Goal: Task Accomplishment & Management: Manage account settings

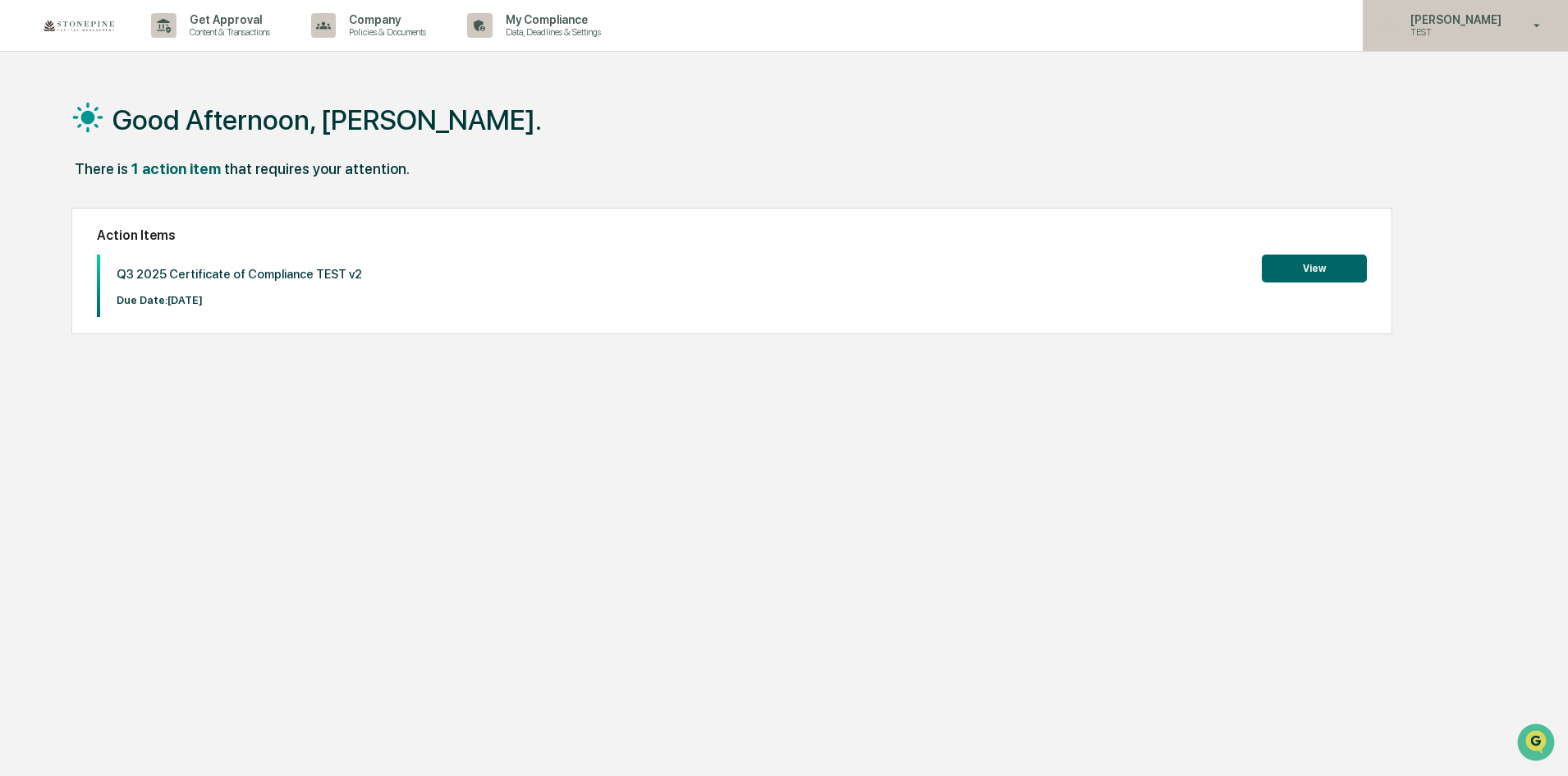
click at [1435, 32] on p "TEST" at bounding box center [1453, 33] width 113 height 12
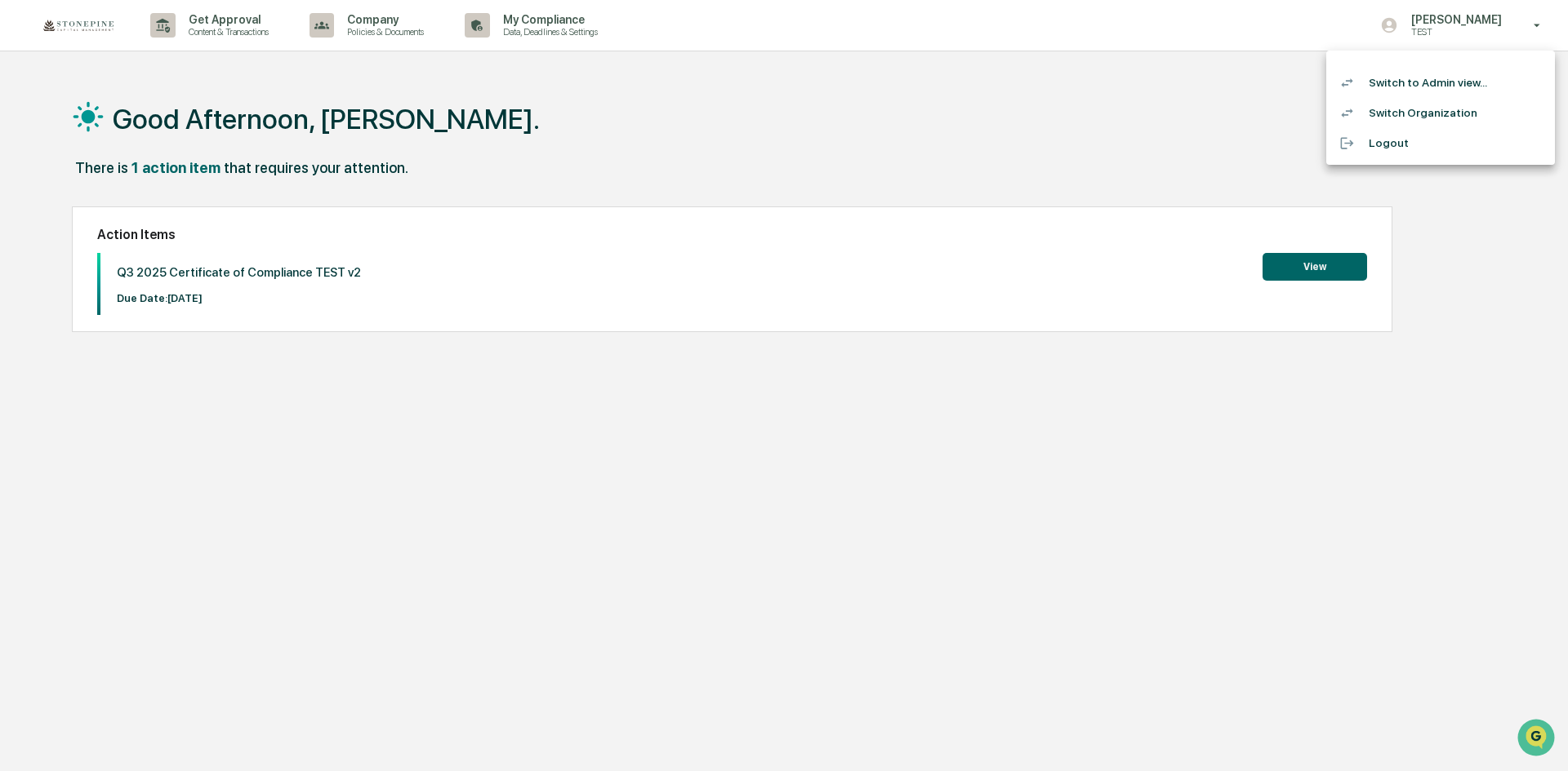
click at [1416, 83] on li "Switch to Admin view..." at bounding box center [1440, 83] width 229 height 30
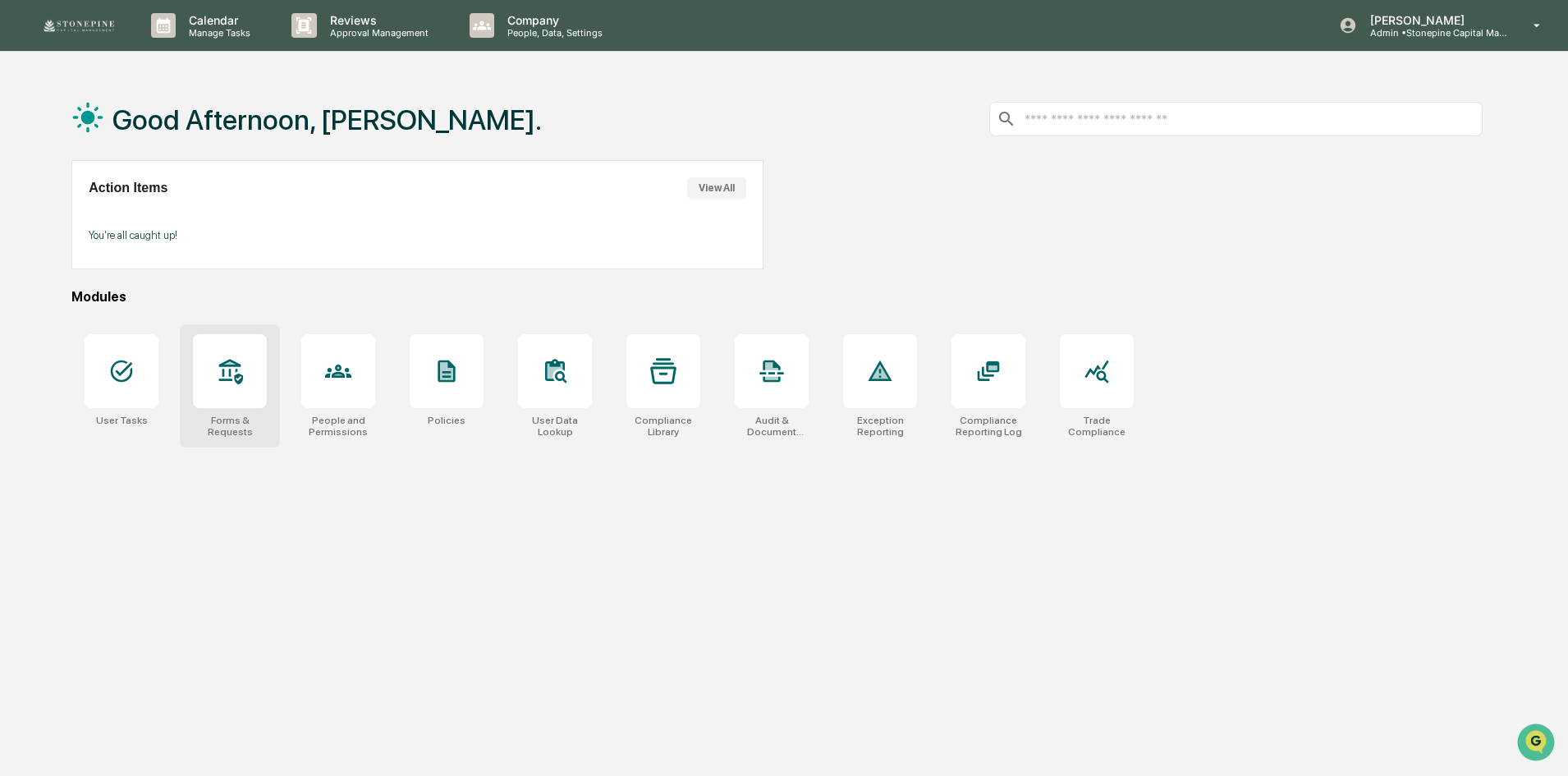
click at [240, 389] on div at bounding box center [229, 371] width 74 height 74
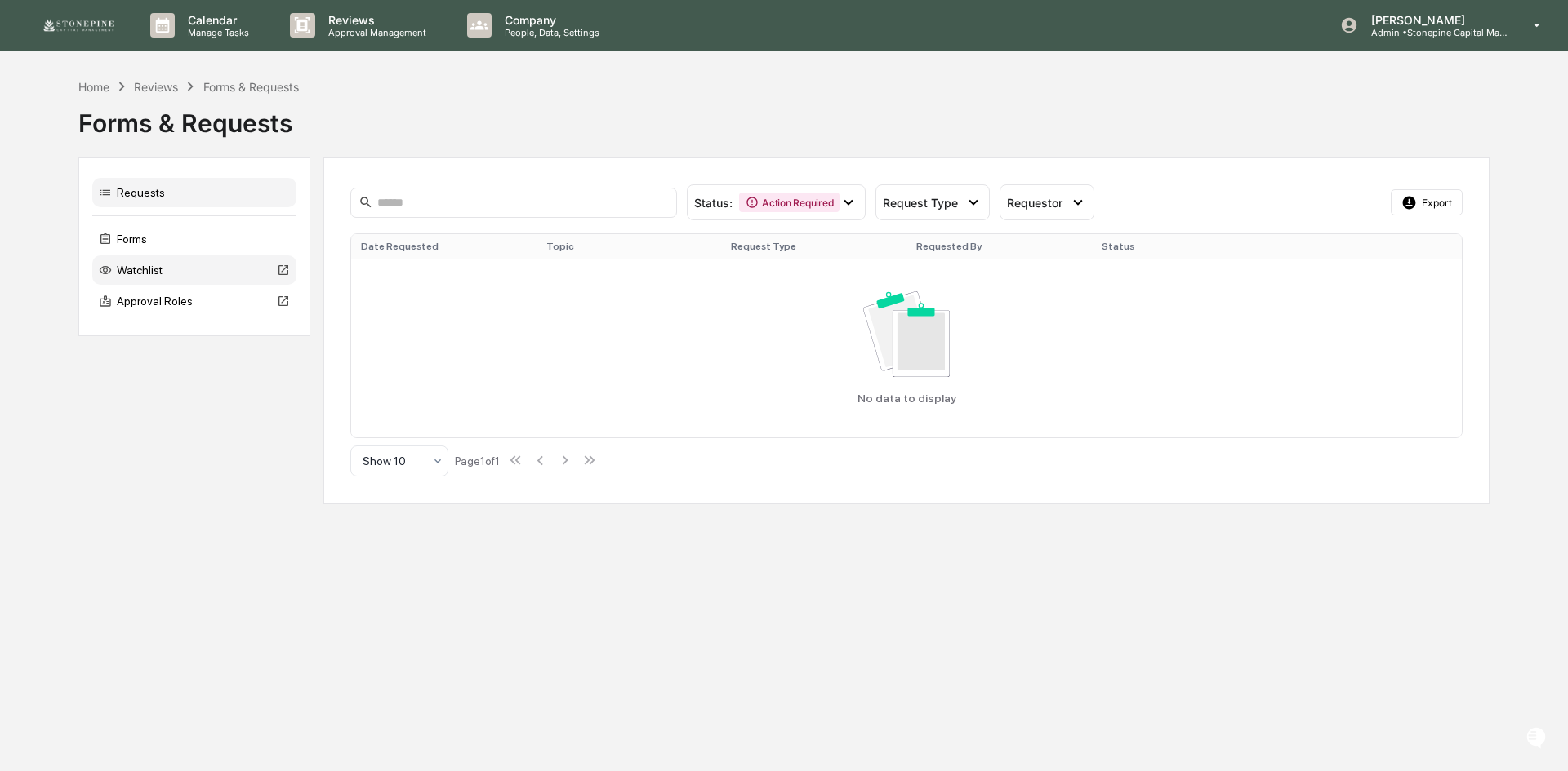
click at [180, 273] on div "Watchlist" at bounding box center [195, 270] width 204 height 29
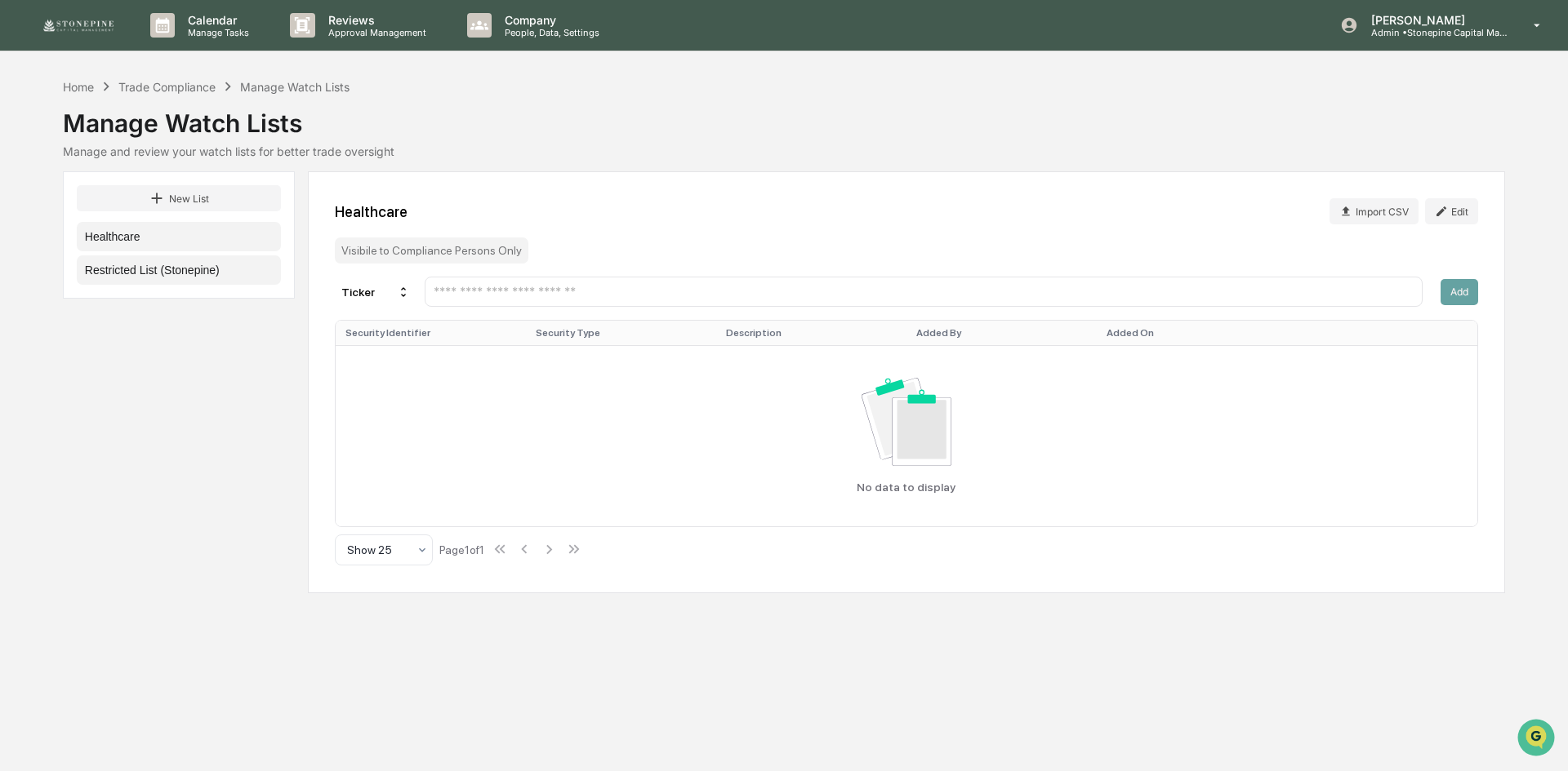
click at [214, 273] on button "Restricted List (Stonepine)" at bounding box center [179, 270] width 204 height 29
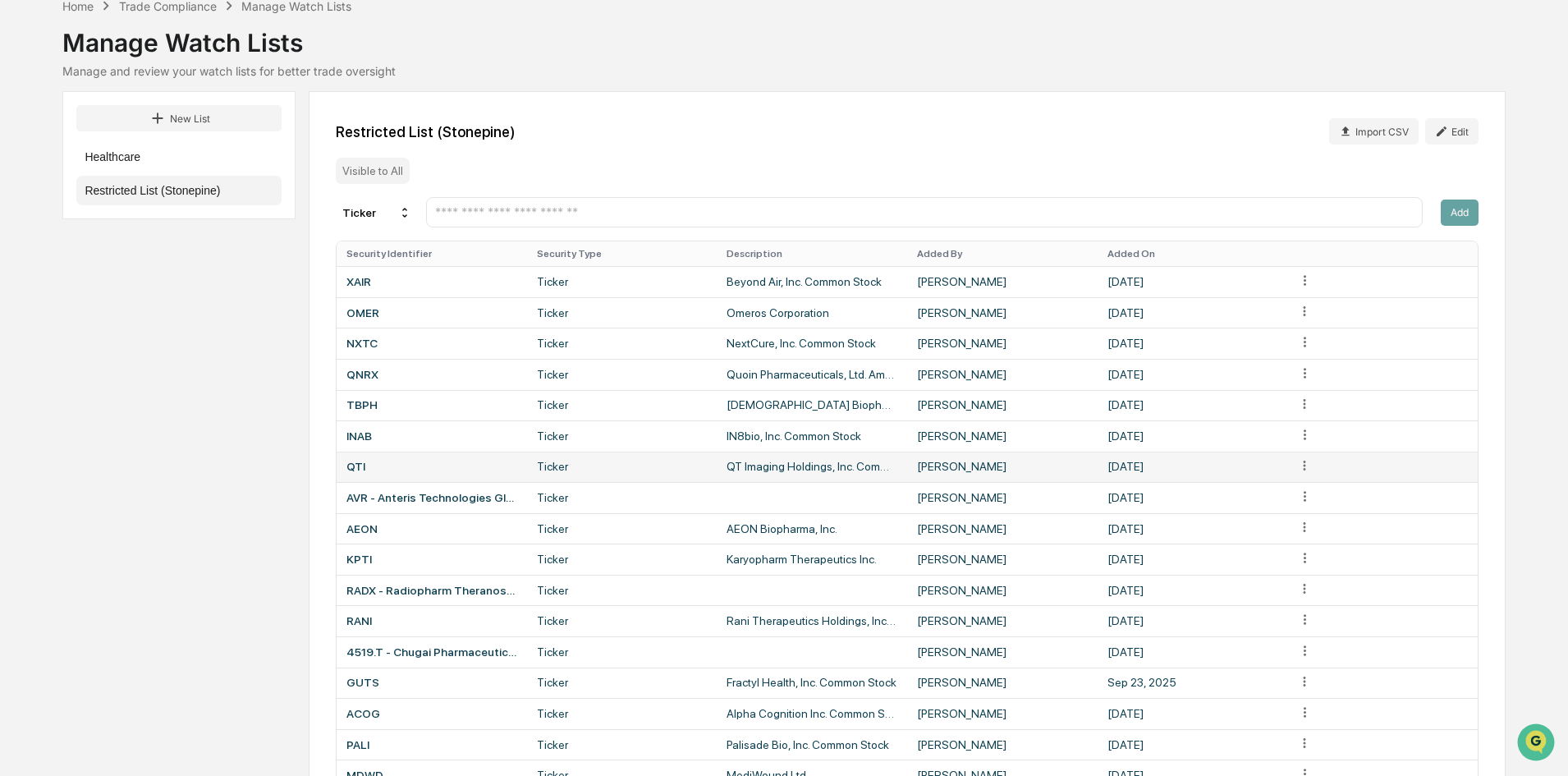
scroll to position [164, 0]
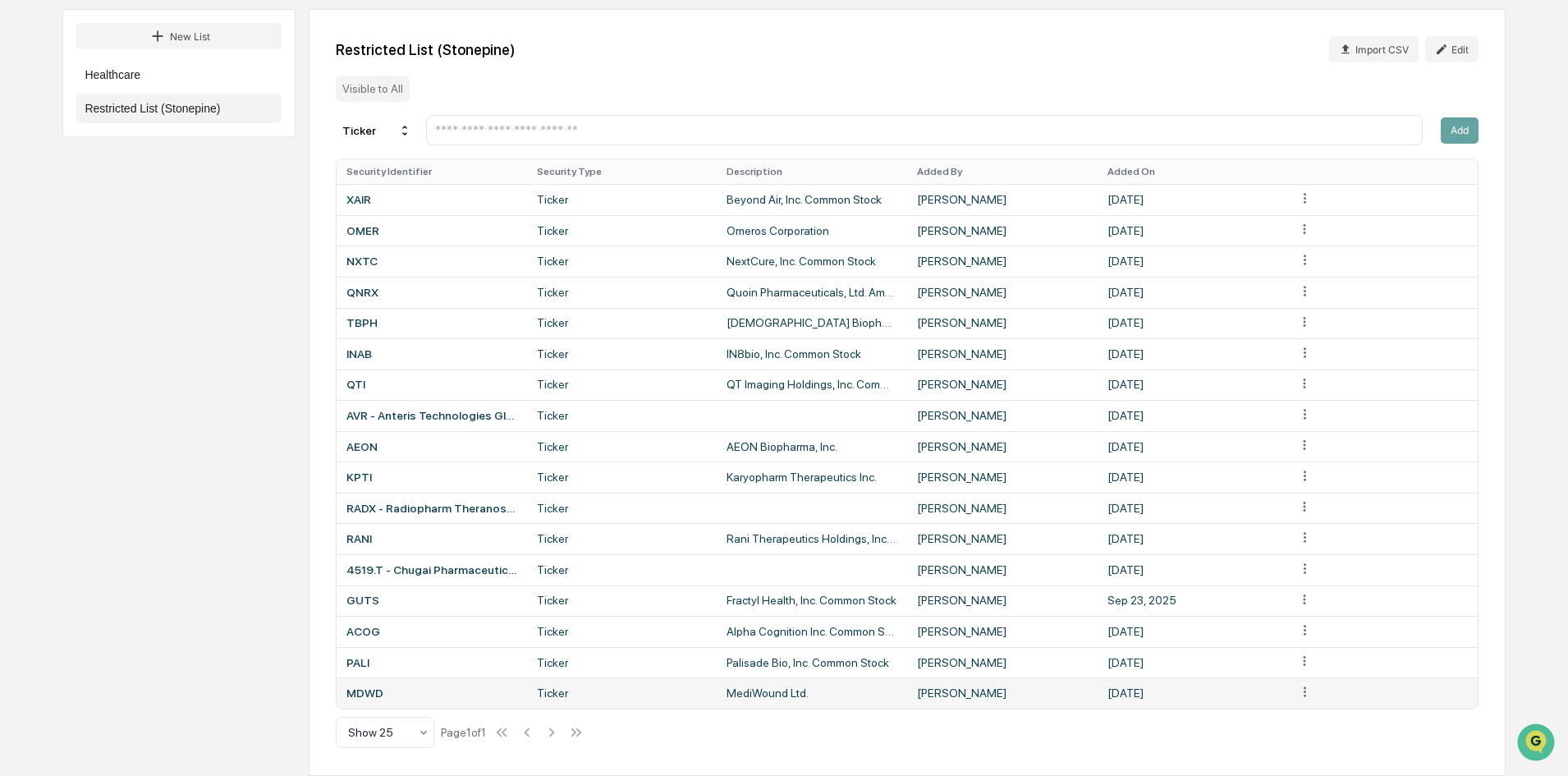
click at [1305, 613] on html "Calendar Manage Tasks Reviews Approval Management Company People, Data, Setting…" at bounding box center [784, 224] width 1568 height 776
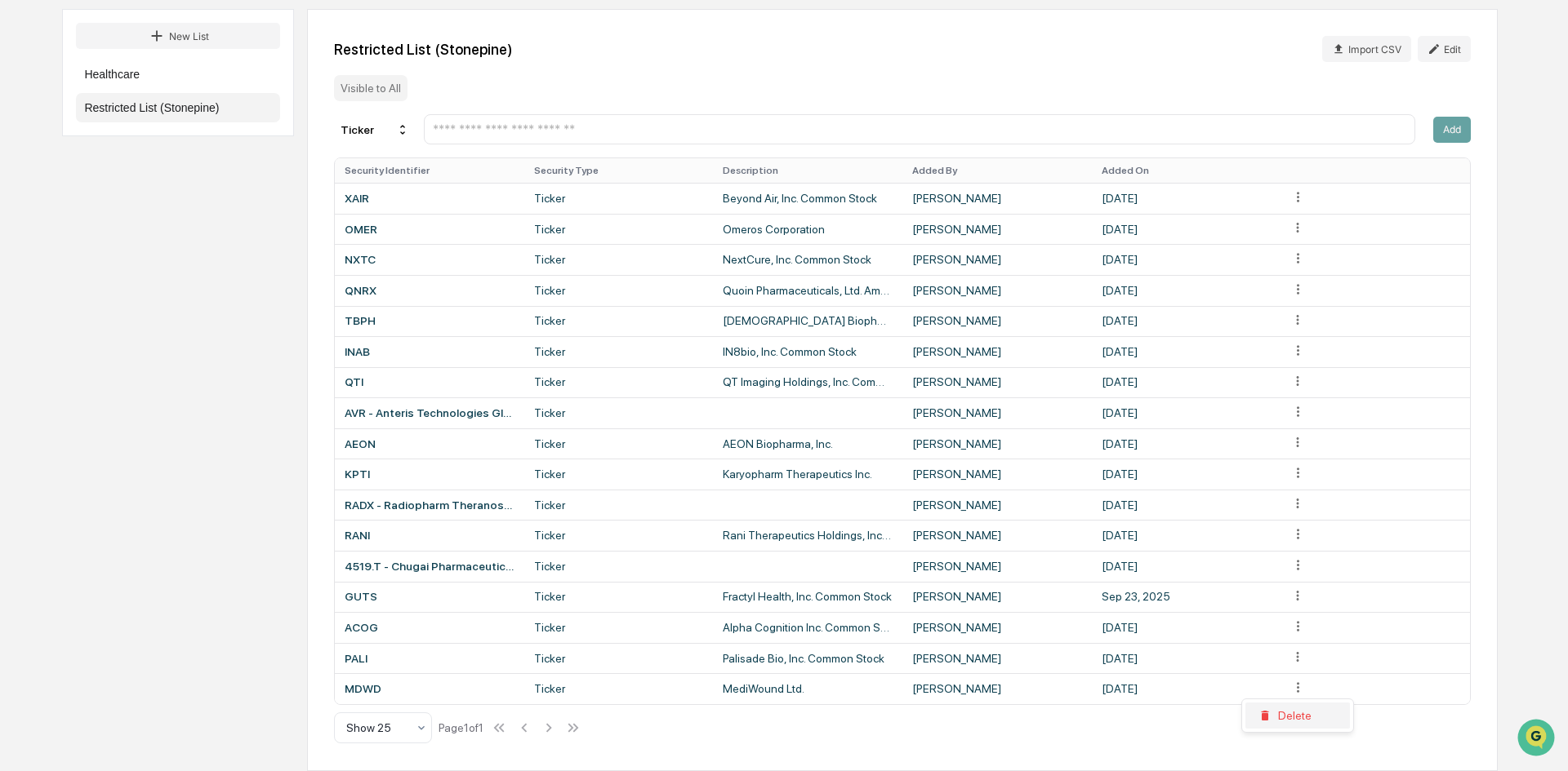
click at [1295, 712] on div "Delete" at bounding box center [1297, 716] width 104 height 27
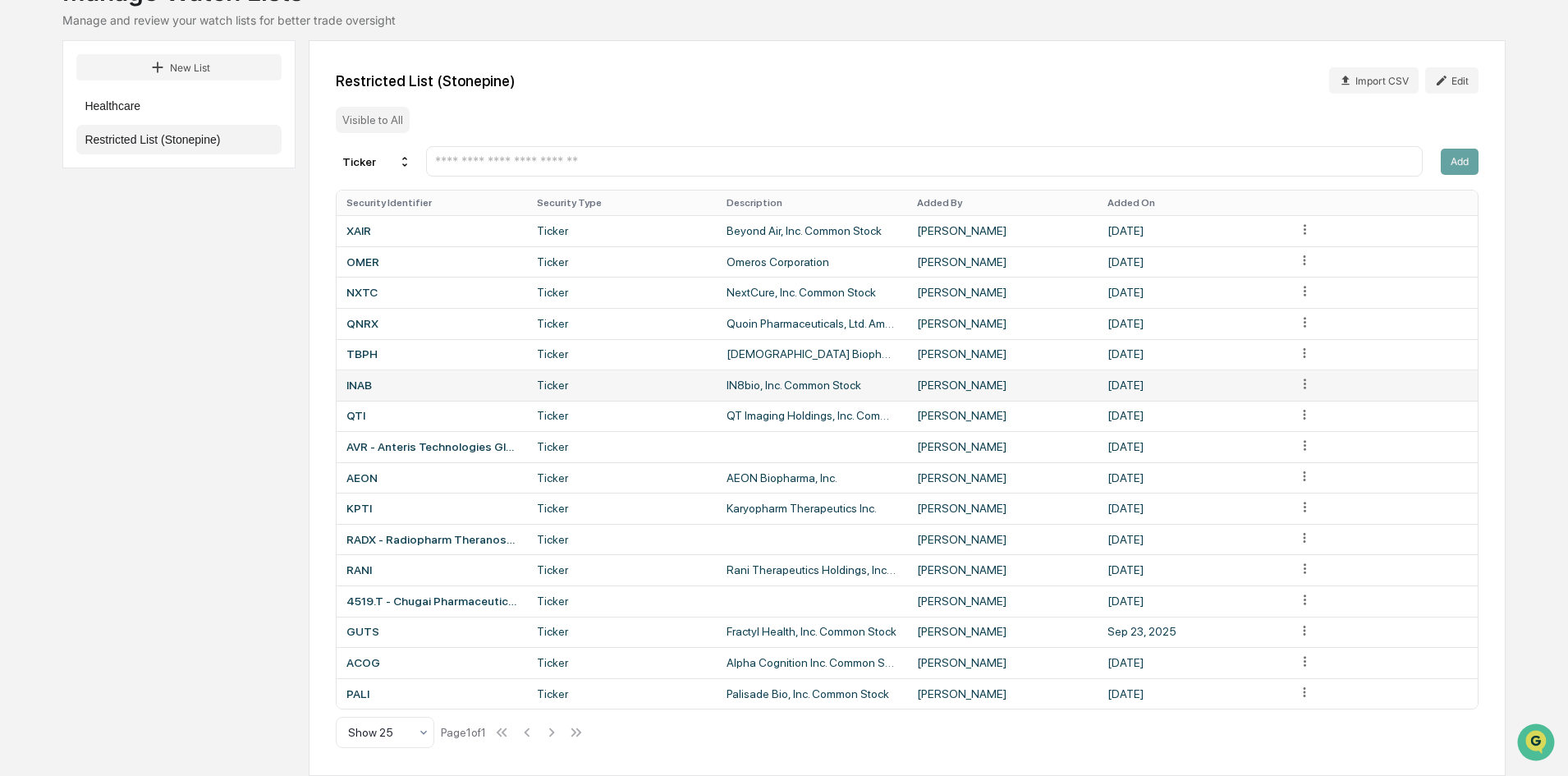
scroll to position [133, 0]
click at [693, 158] on input "text" at bounding box center [924, 161] width 981 height 16
click at [674, 165] on input "****" at bounding box center [924, 161] width 981 height 16
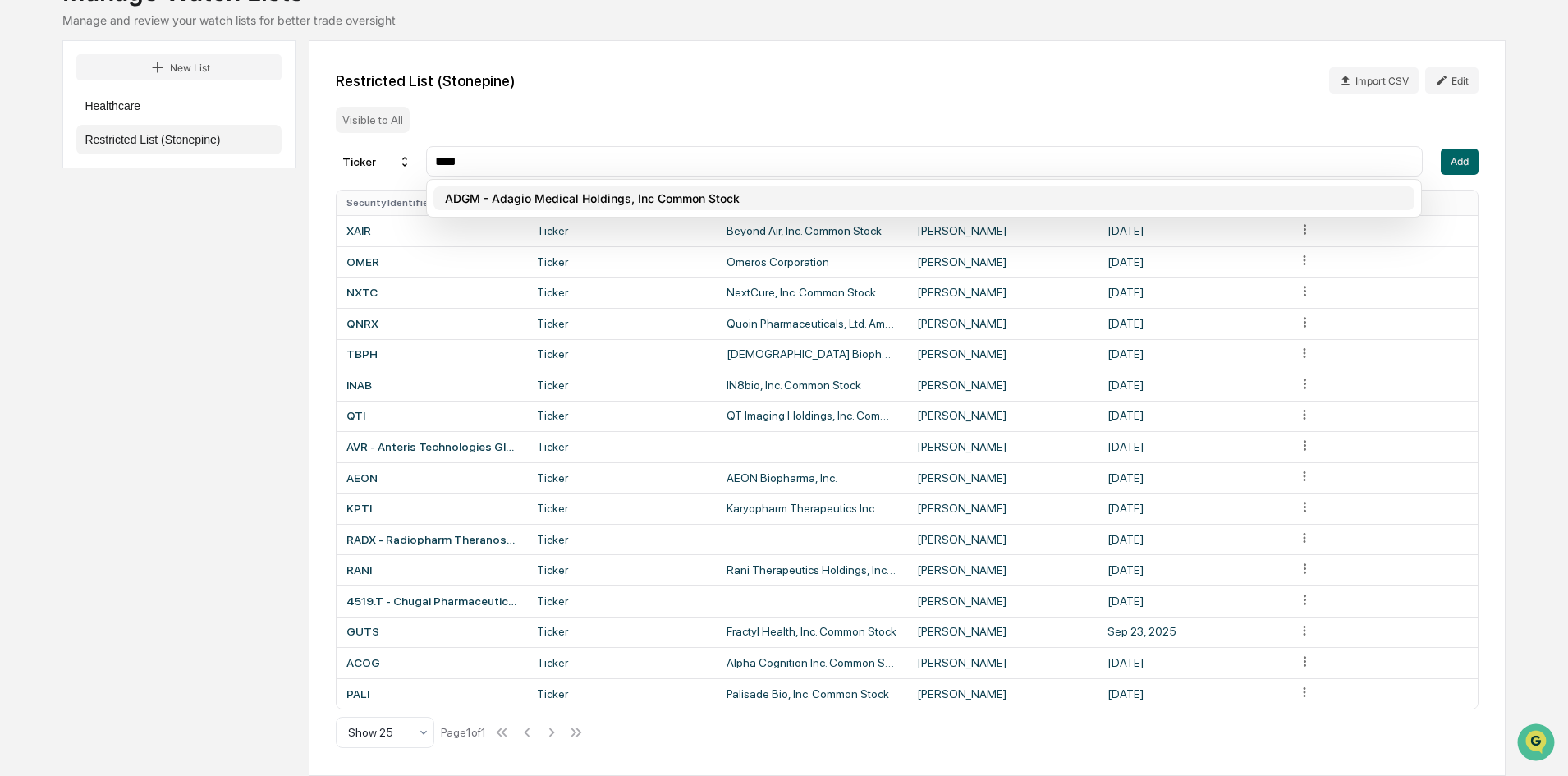
type input "****"
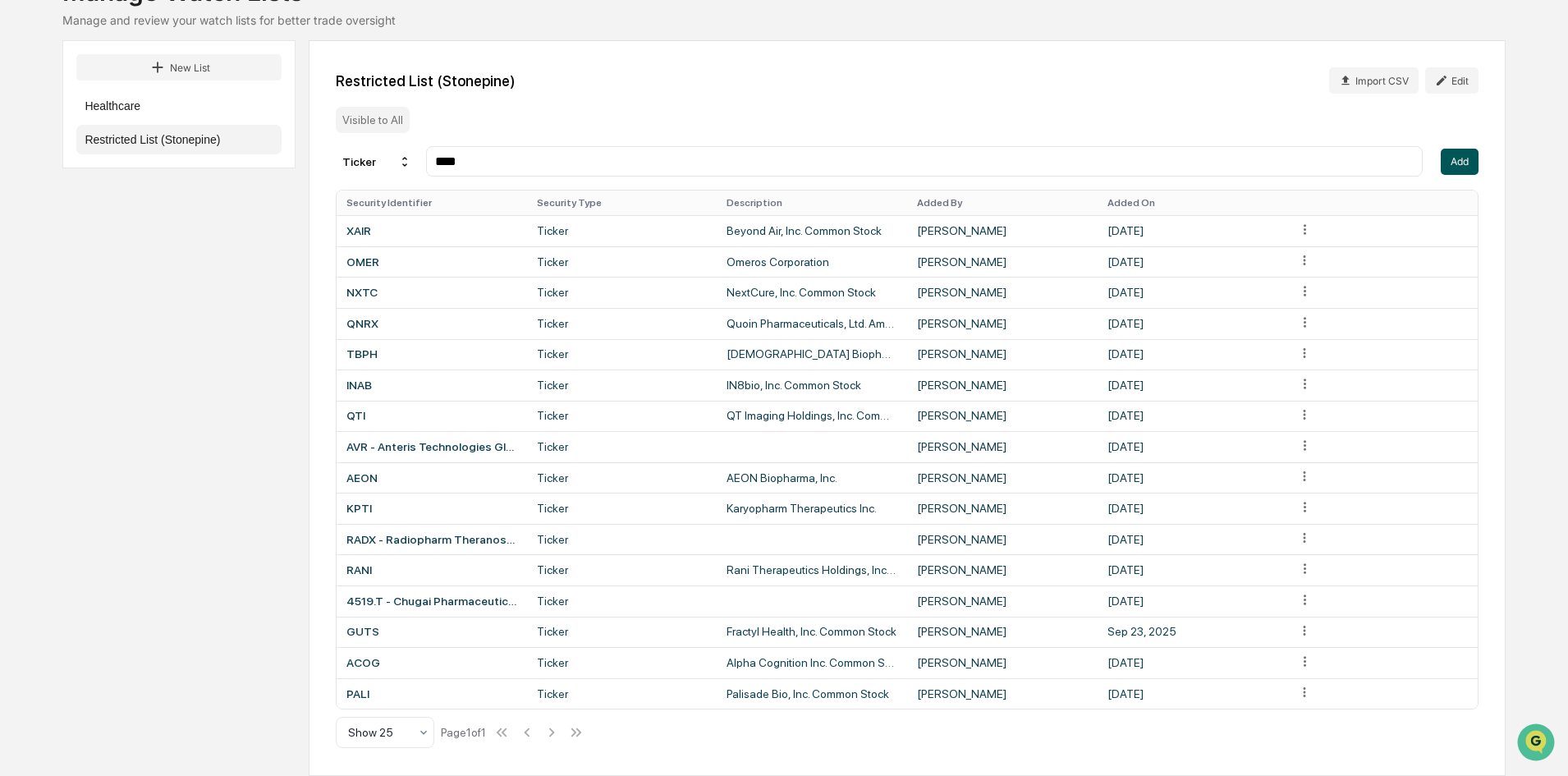
click at [1451, 165] on button "Add" at bounding box center [1459, 161] width 38 height 27
